Goal: Task Accomplishment & Management: Use online tool/utility

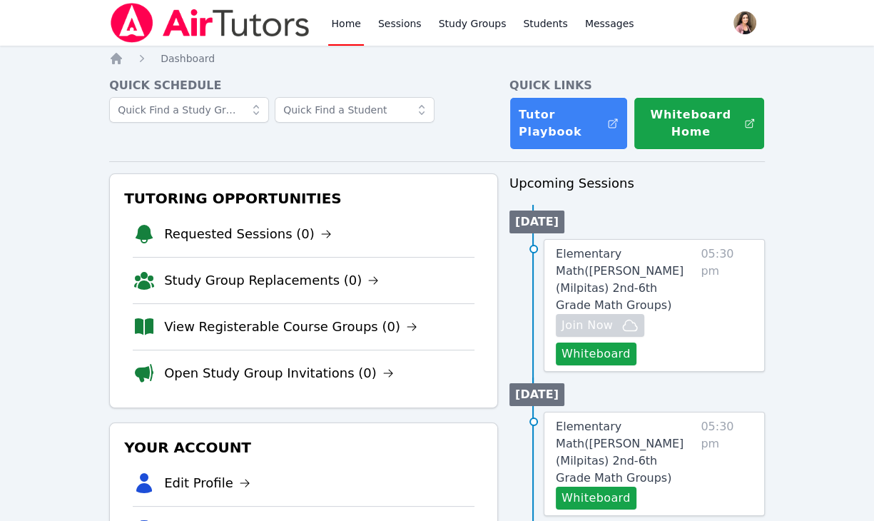
click at [639, 259] on span "Elementary Math ( Burnett (Milpitas) 2nd-6th Grade Math Groups )" at bounding box center [620, 279] width 128 height 65
click at [639, 255] on span "Elementary Math ( [PERSON_NAME] (Milpitas) 2nd-6th Grade Math Groups )" at bounding box center [620, 279] width 128 height 65
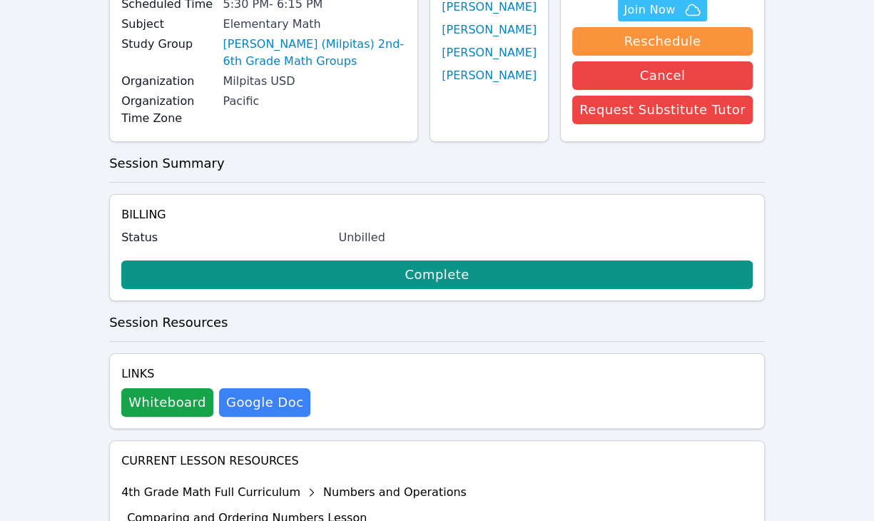
scroll to position [405, 0]
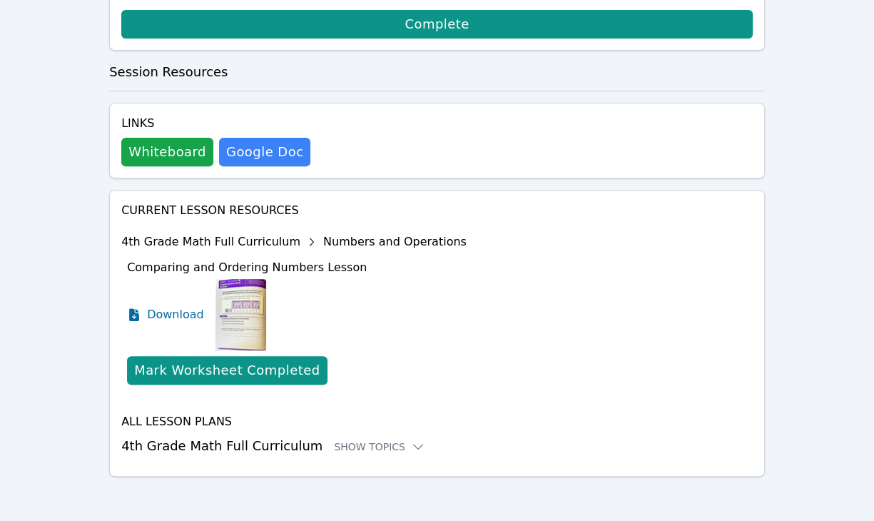
click at [848, 291] on div "Home Sessions Study Groups Students Messages Open user menu [PERSON_NAME] Open …" at bounding box center [437, 58] width 874 height 927
click at [206, 366] on div "Mark Worksheet Completed" at bounding box center [227, 370] width 186 height 20
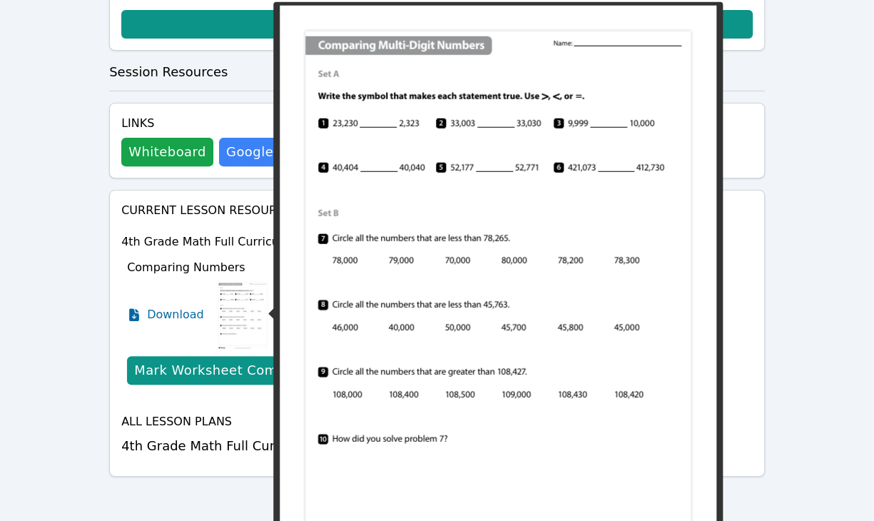
click at [230, 300] on img at bounding box center [242, 314] width 55 height 71
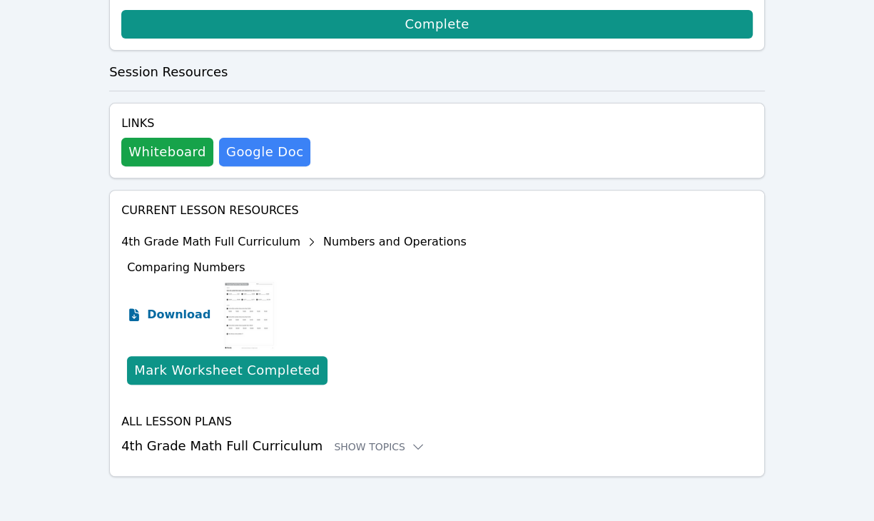
click at [160, 312] on span "Download" at bounding box center [179, 314] width 64 height 17
click at [216, 367] on div "Mark Worksheet Completed" at bounding box center [227, 370] width 186 height 20
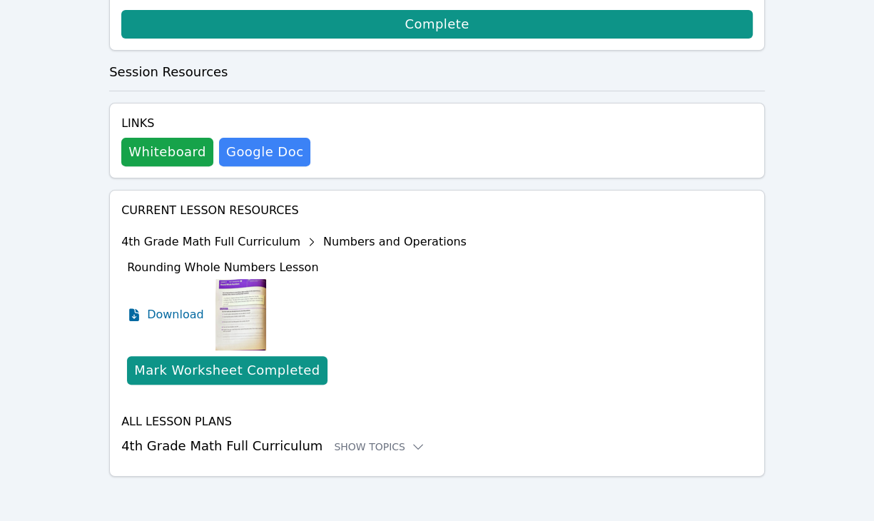
click at [237, 317] on img at bounding box center [240, 314] width 51 height 71
click at [163, 313] on span "Download" at bounding box center [179, 314] width 64 height 17
